Goal: Information Seeking & Learning: Learn about a topic

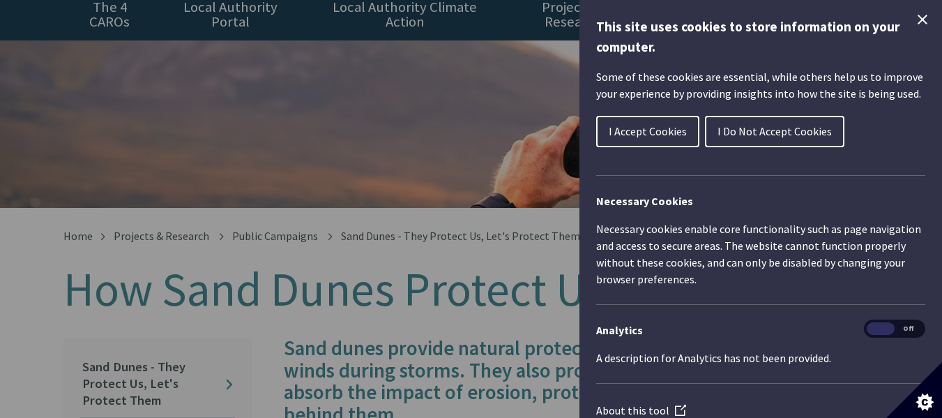
scroll to position [79, 0]
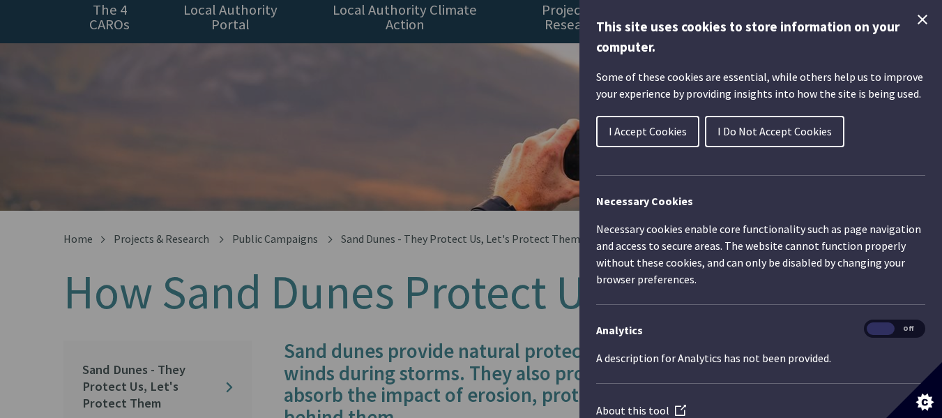
click at [914, 18] on icon "Close Cookie Control" at bounding box center [922, 19] width 17 height 17
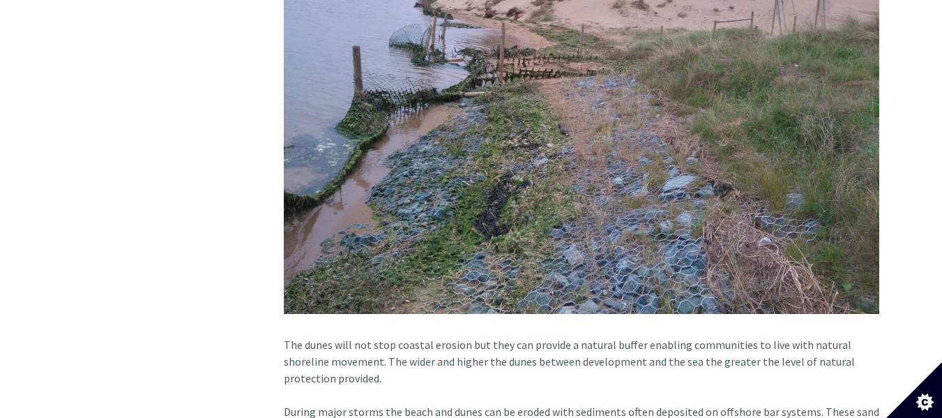
scroll to position [1632, 0]
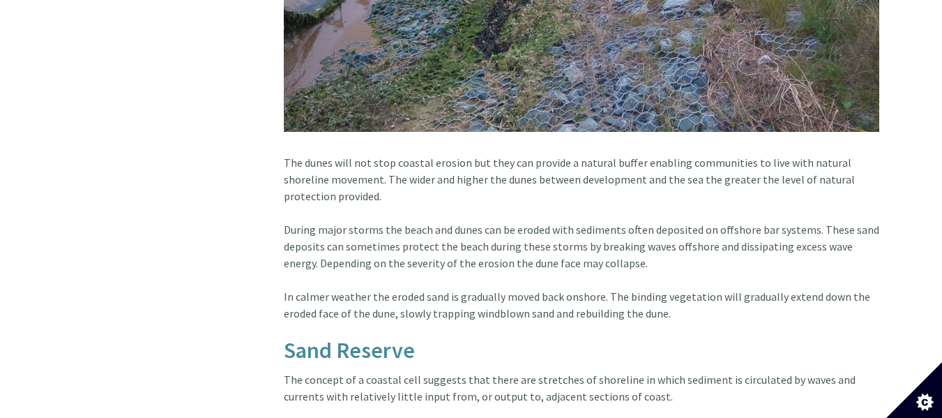
scroll to position [1825, 0]
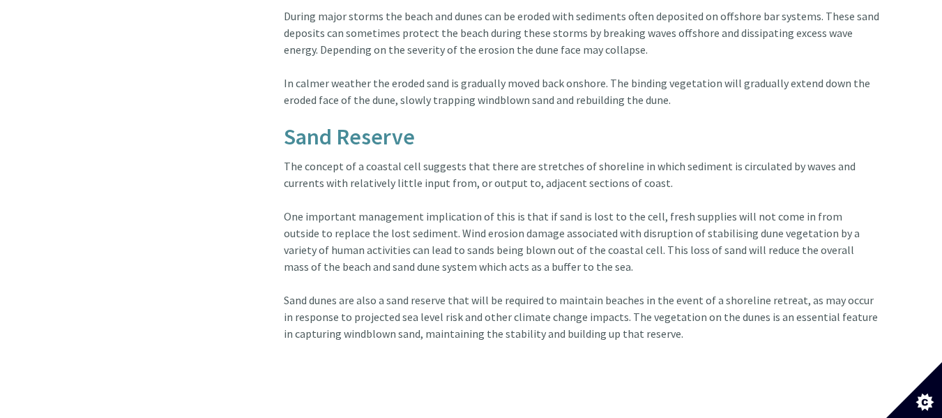
scroll to position [2028, 0]
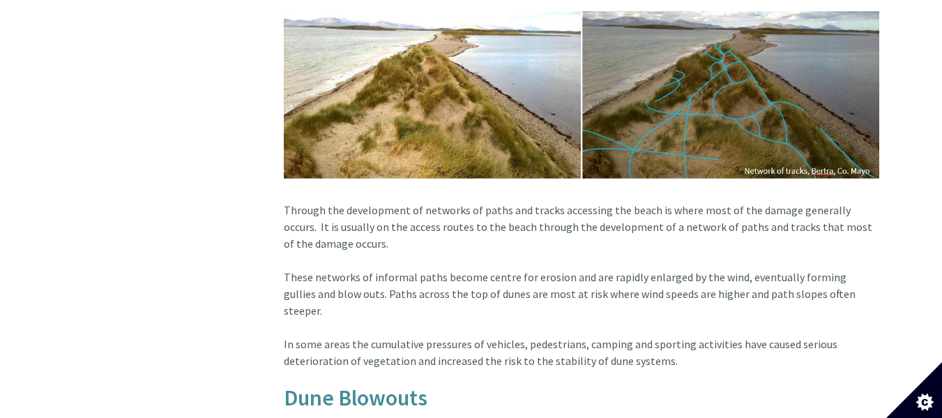
scroll to position [1176, 0]
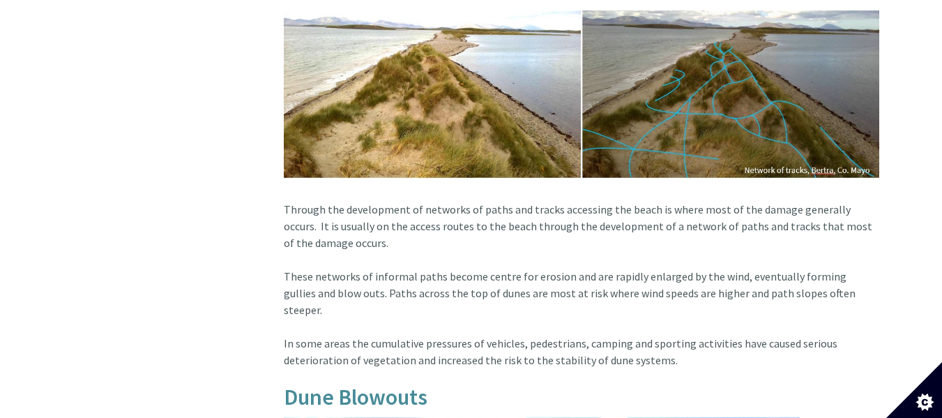
click at [383, 233] on article "Our beaches and dunes are so popular that we put them under tremendous pressure…" at bounding box center [576, 110] width 606 height 1733
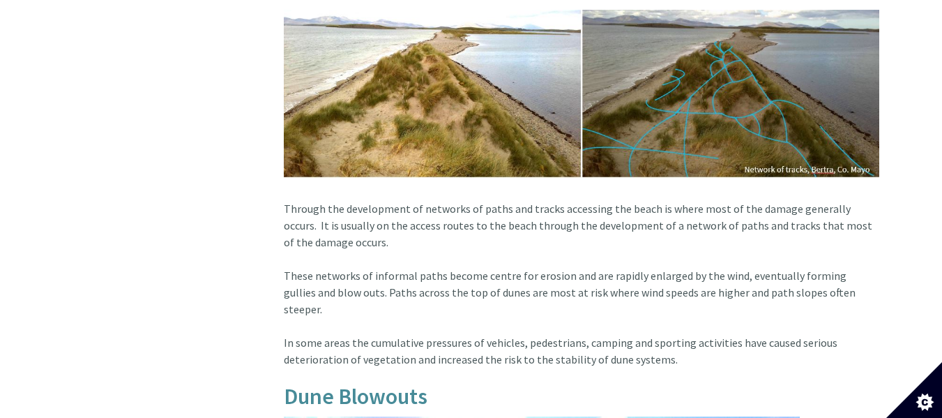
scroll to position [1177, 0]
